Goal: Information Seeking & Learning: Learn about a topic

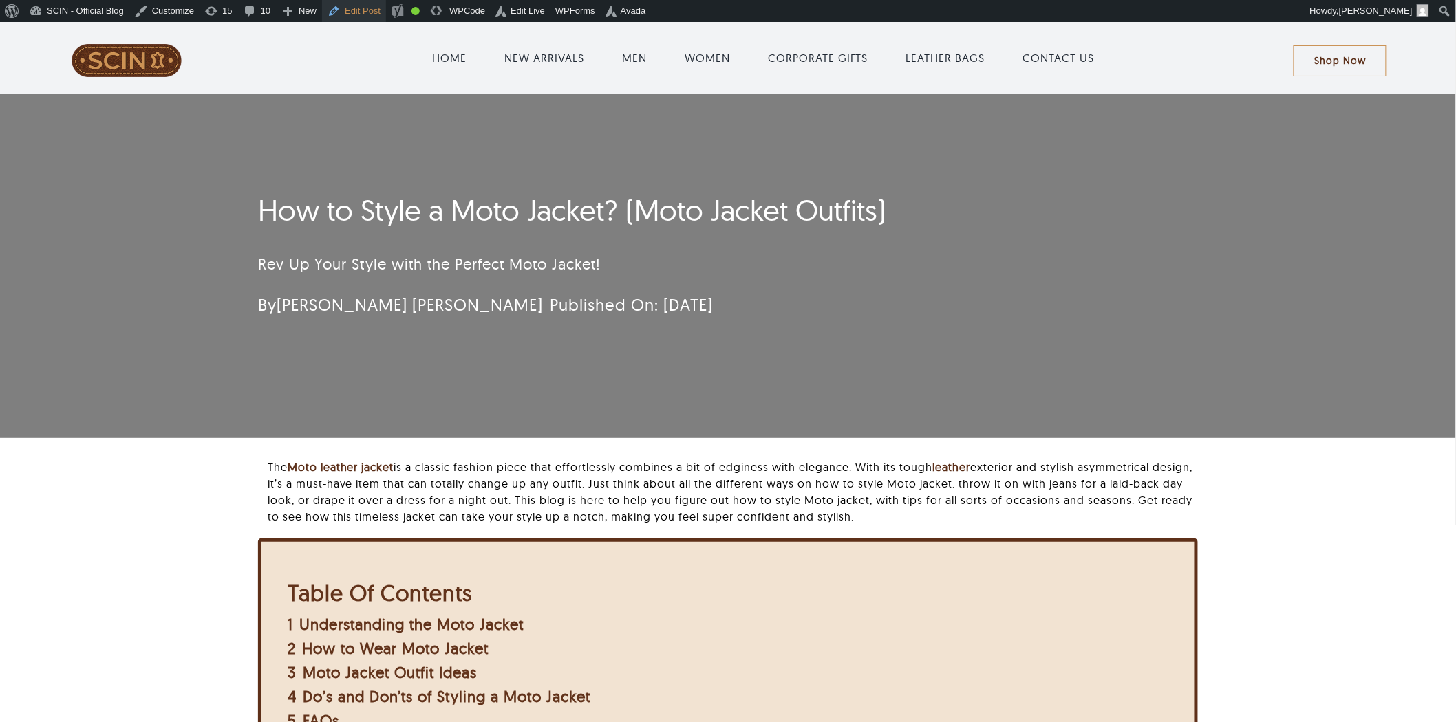
click at [369, 3] on link "Edit Post" at bounding box center [354, 11] width 64 height 22
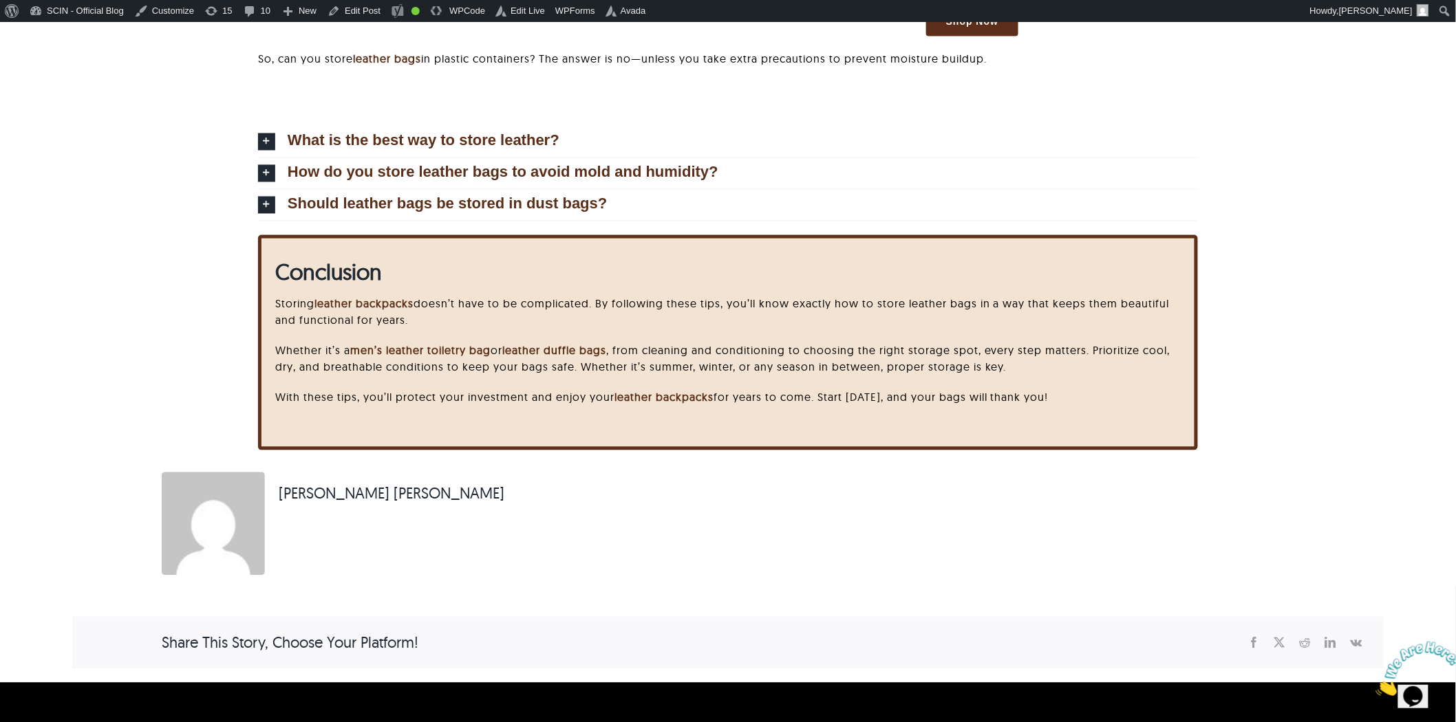
scroll to position [5195, 0]
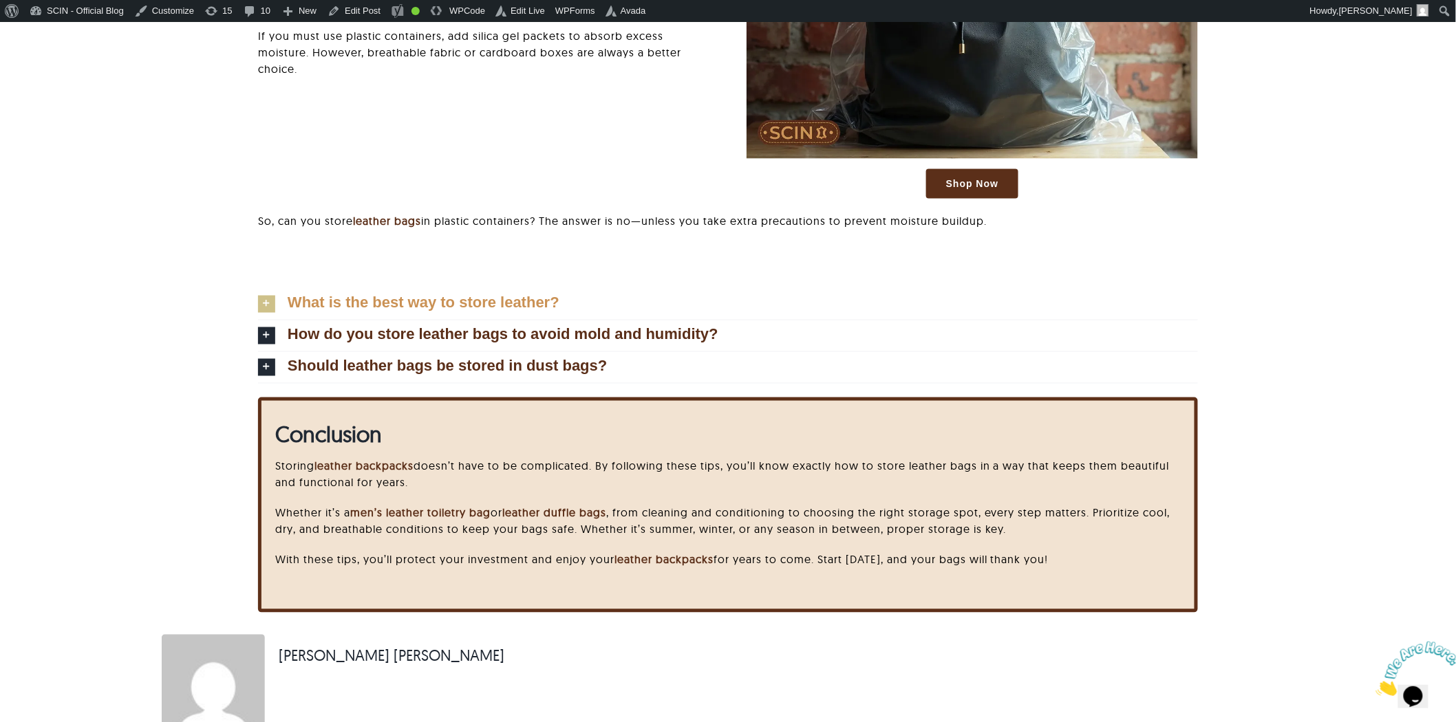
click at [516, 296] on span "What is the best way to store leather?" at bounding box center [424, 303] width 272 height 15
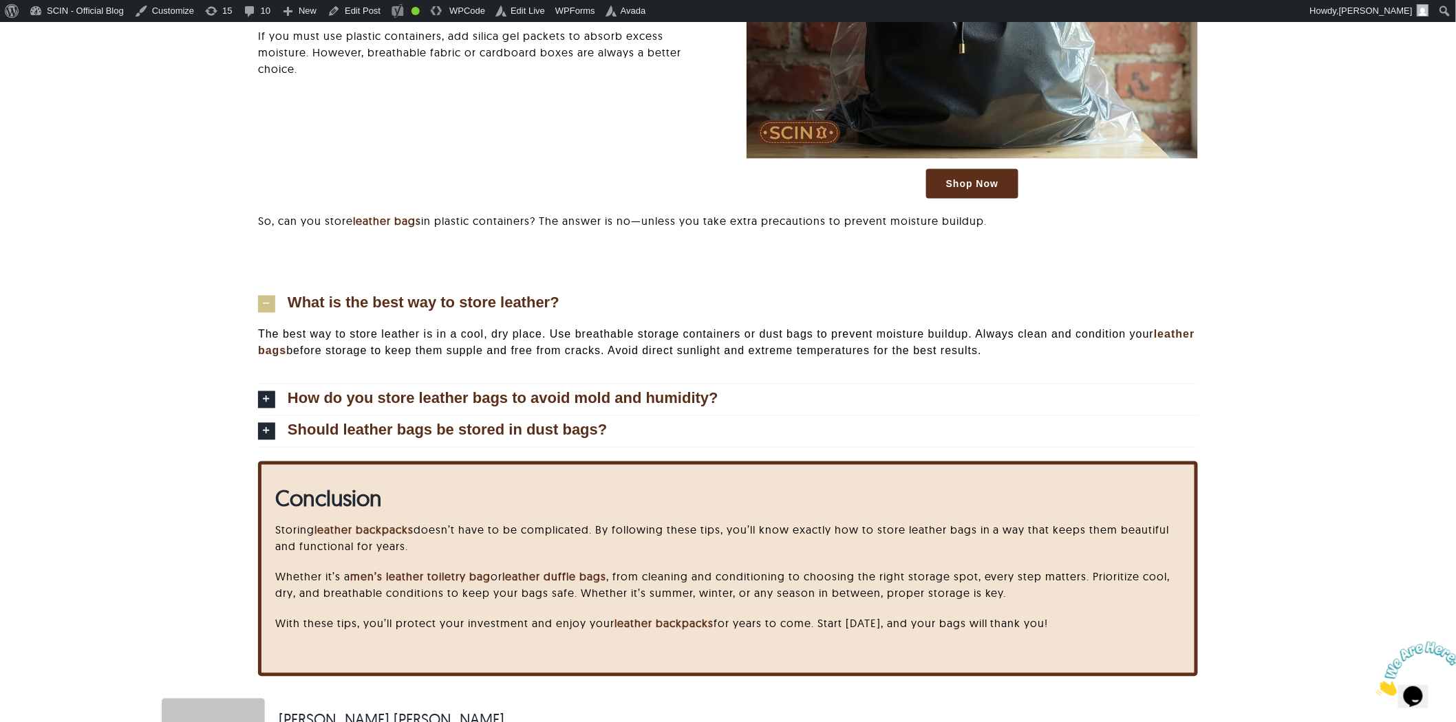
click at [588, 291] on link "What is the best way to store leather?" at bounding box center [728, 304] width 940 height 31
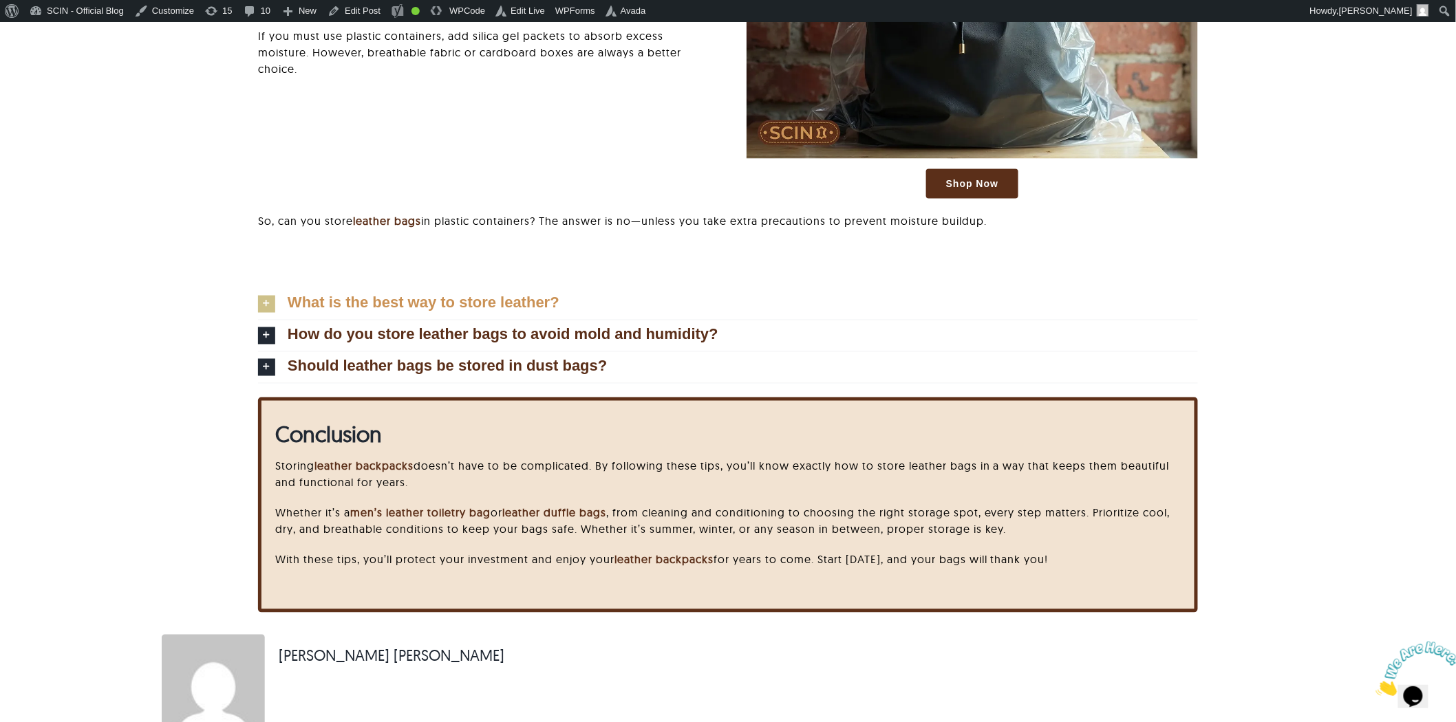
click at [588, 291] on link "What is the best way to store leather?" at bounding box center [728, 304] width 940 height 31
click at [581, 296] on link "What is the best way to store leather?" at bounding box center [728, 304] width 940 height 31
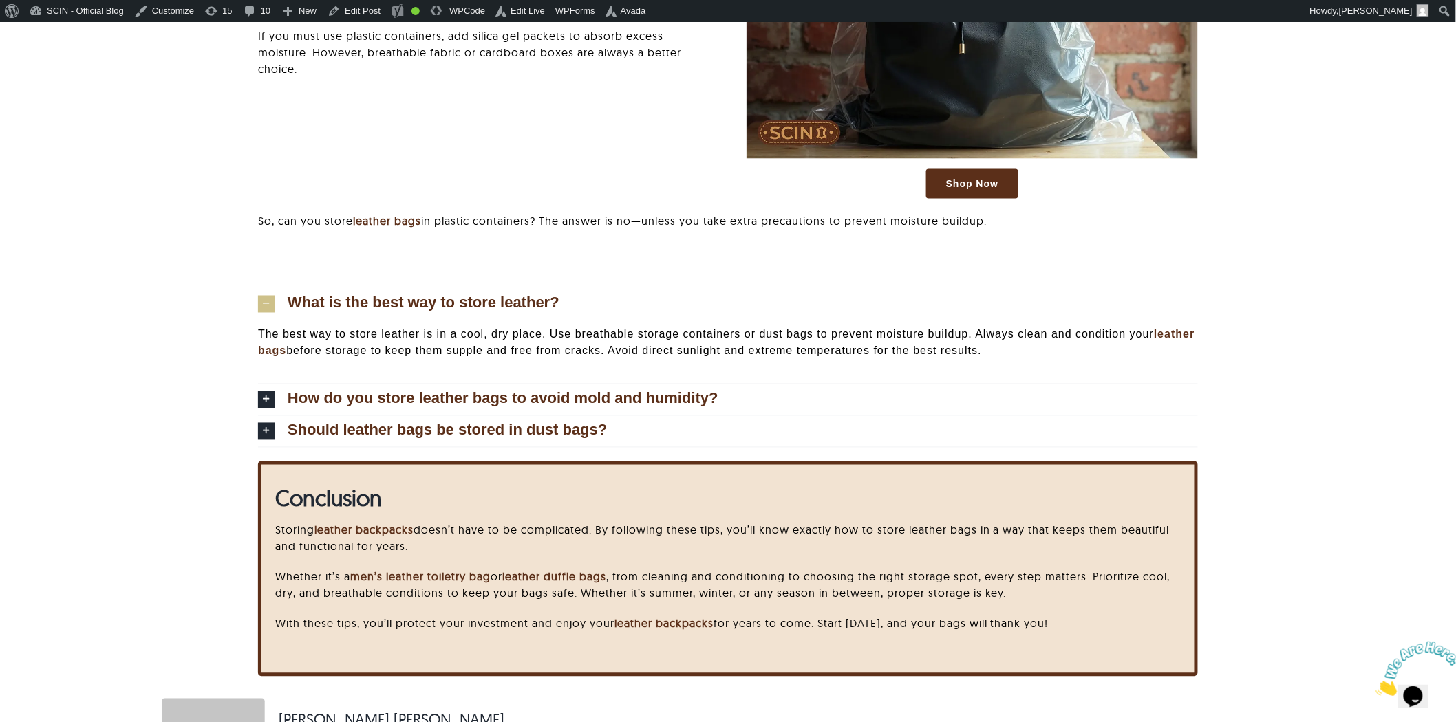
click at [301, 305] on span "What is the best way to store leather?" at bounding box center [424, 303] width 272 height 15
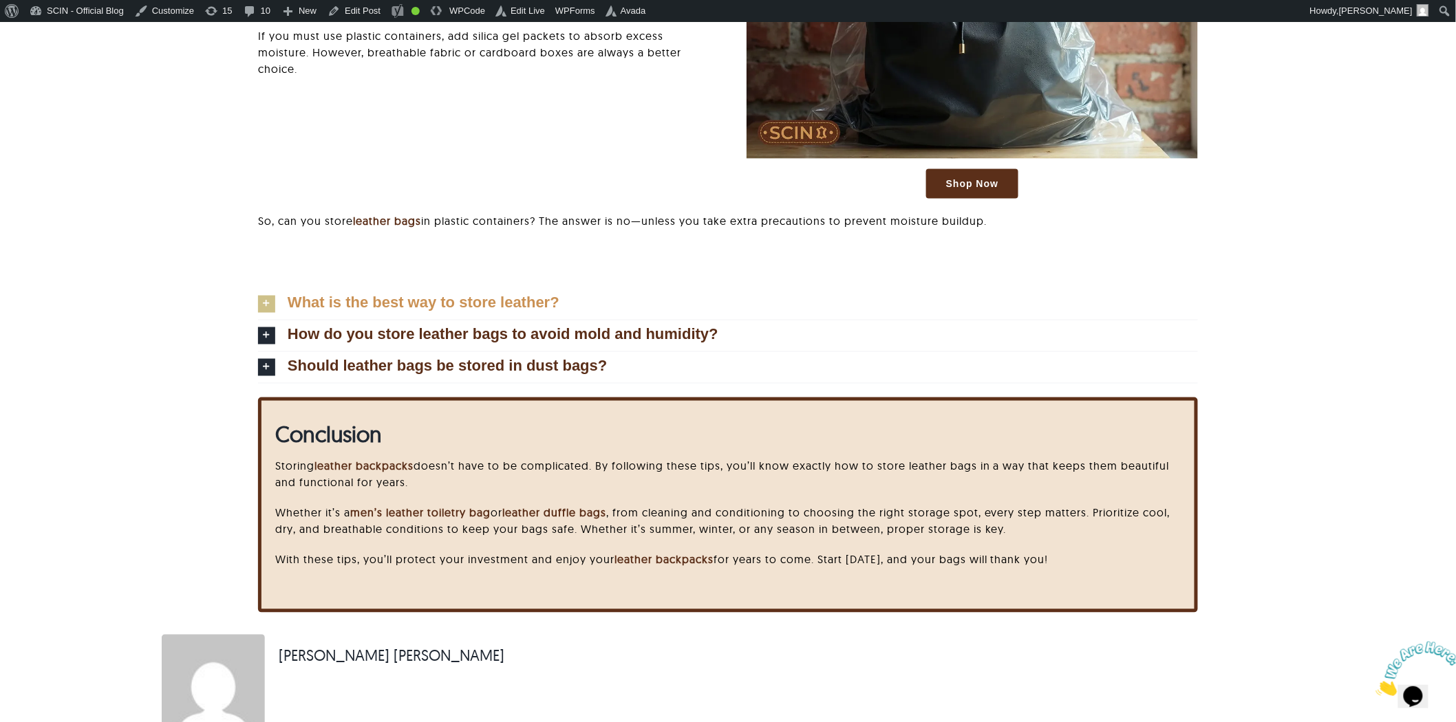
click at [301, 305] on span "What is the best way to store leather?" at bounding box center [424, 303] width 272 height 15
